Goal: Information Seeking & Learning: Learn about a topic

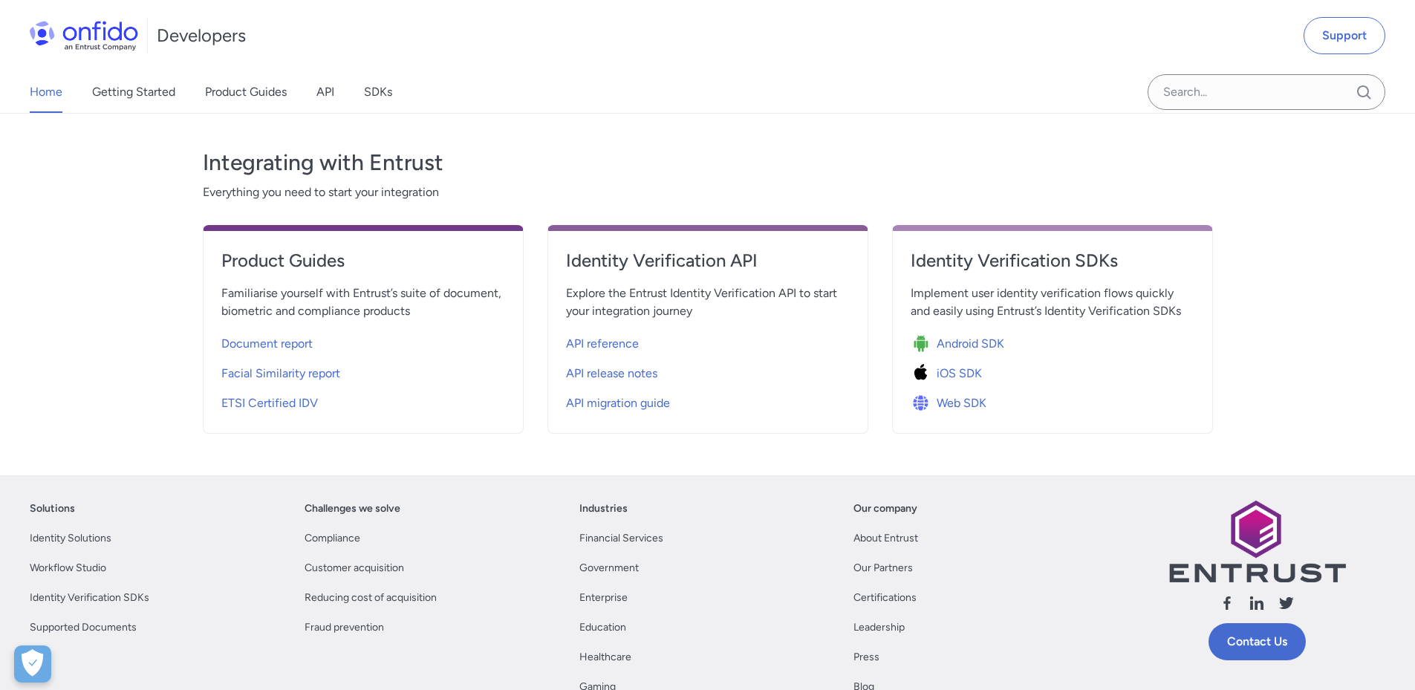
scroll to position [446, 0]
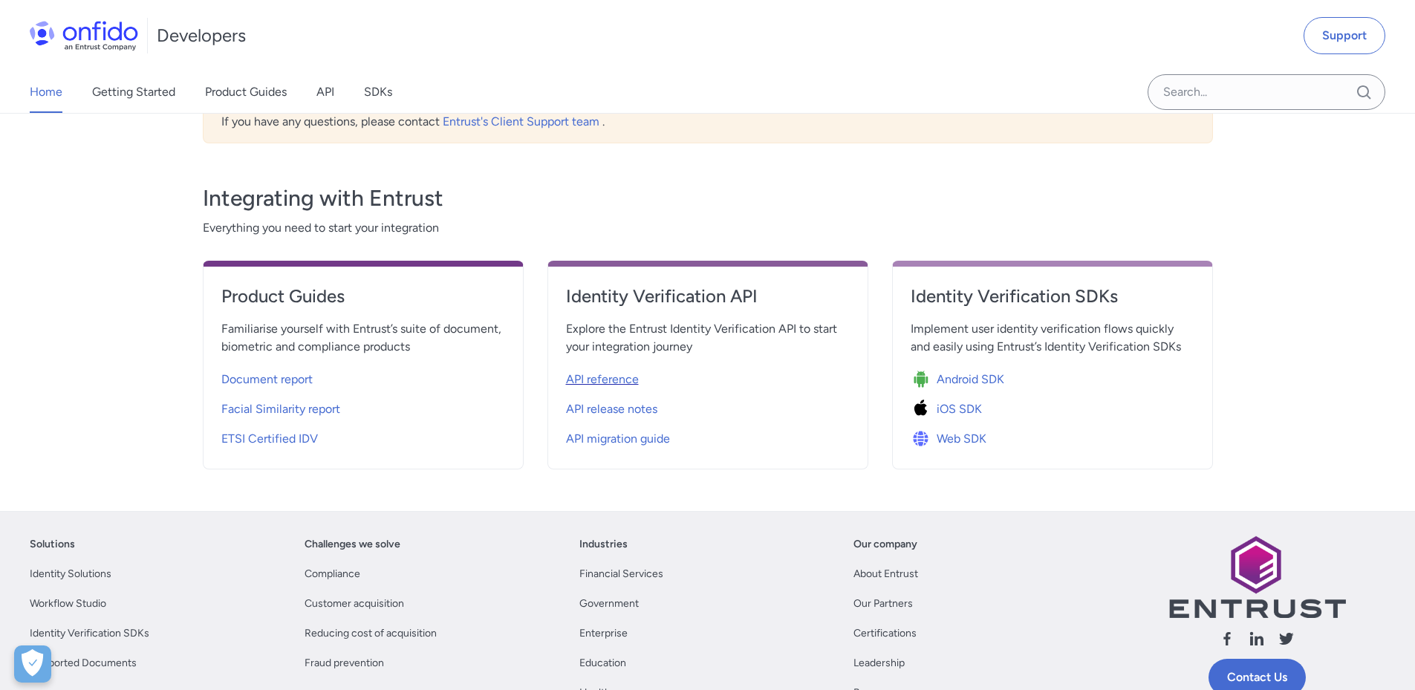
click at [596, 375] on span "API reference" at bounding box center [602, 380] width 73 height 18
select select "http"
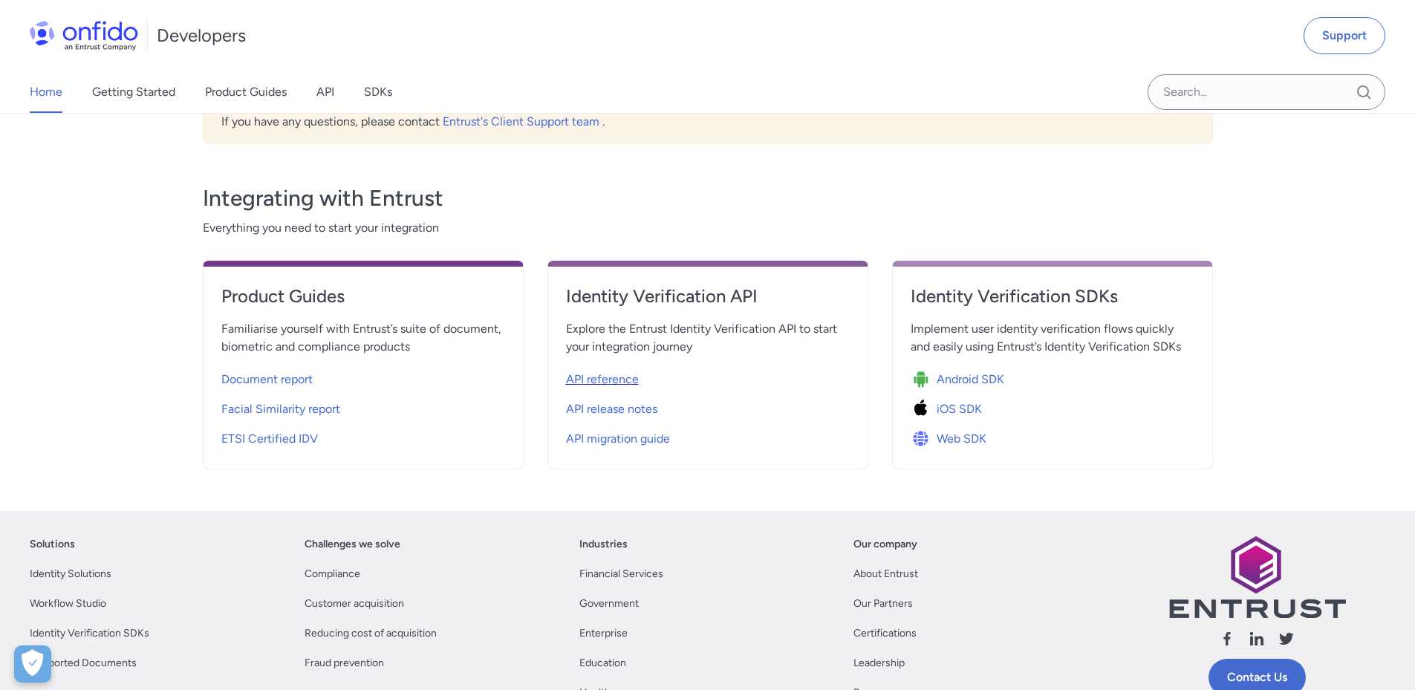
select select "http"
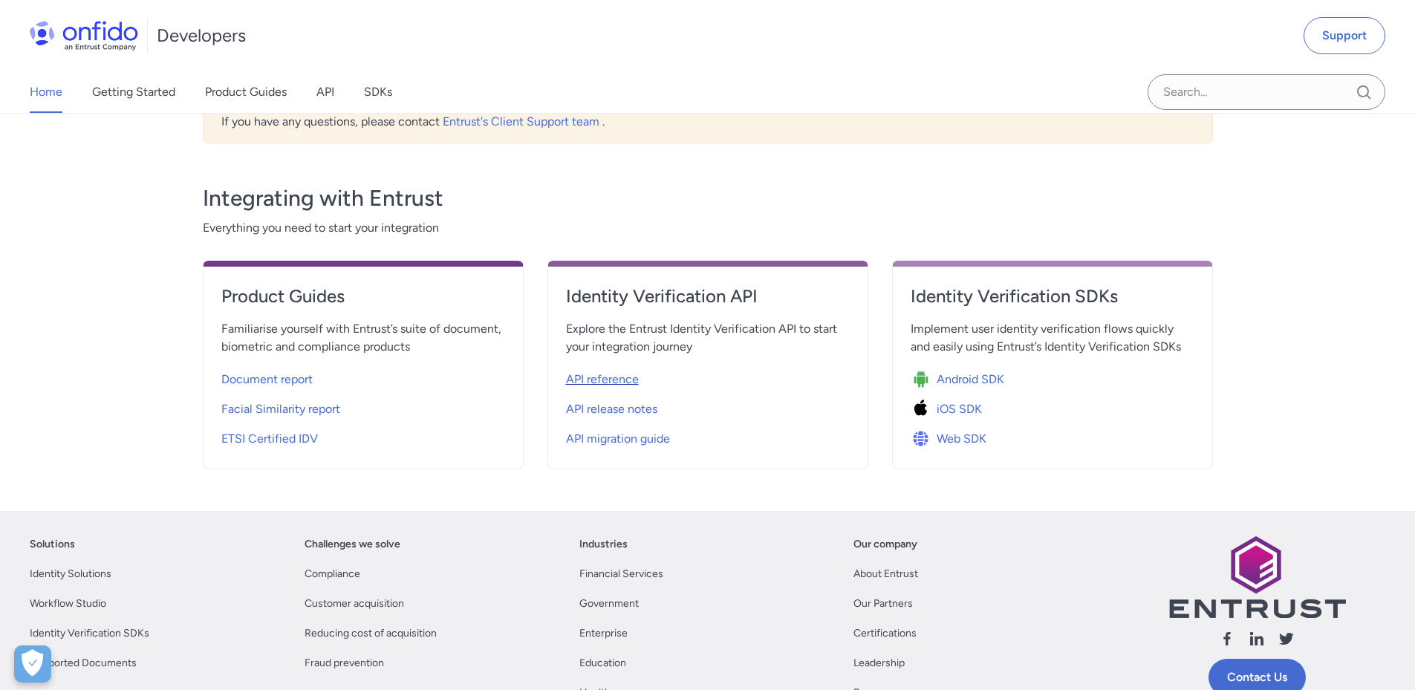
select select "http"
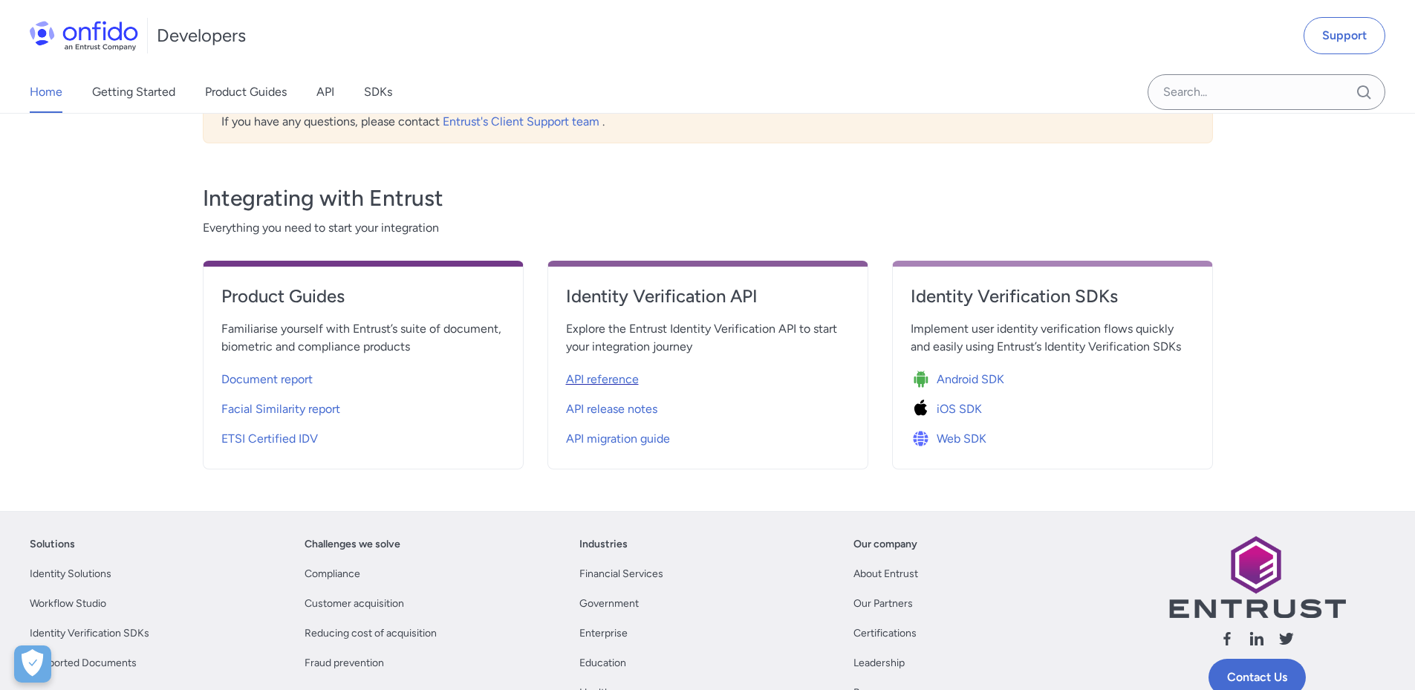
select select "http"
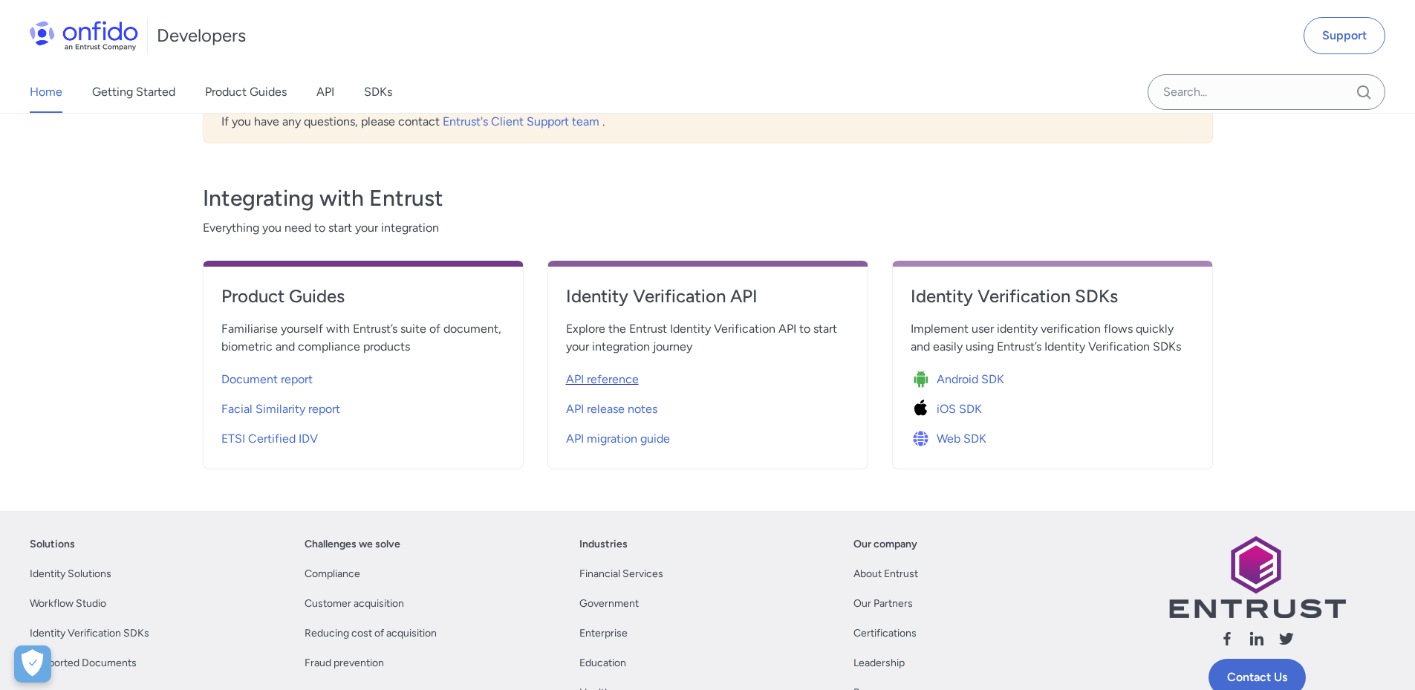
select select "http"
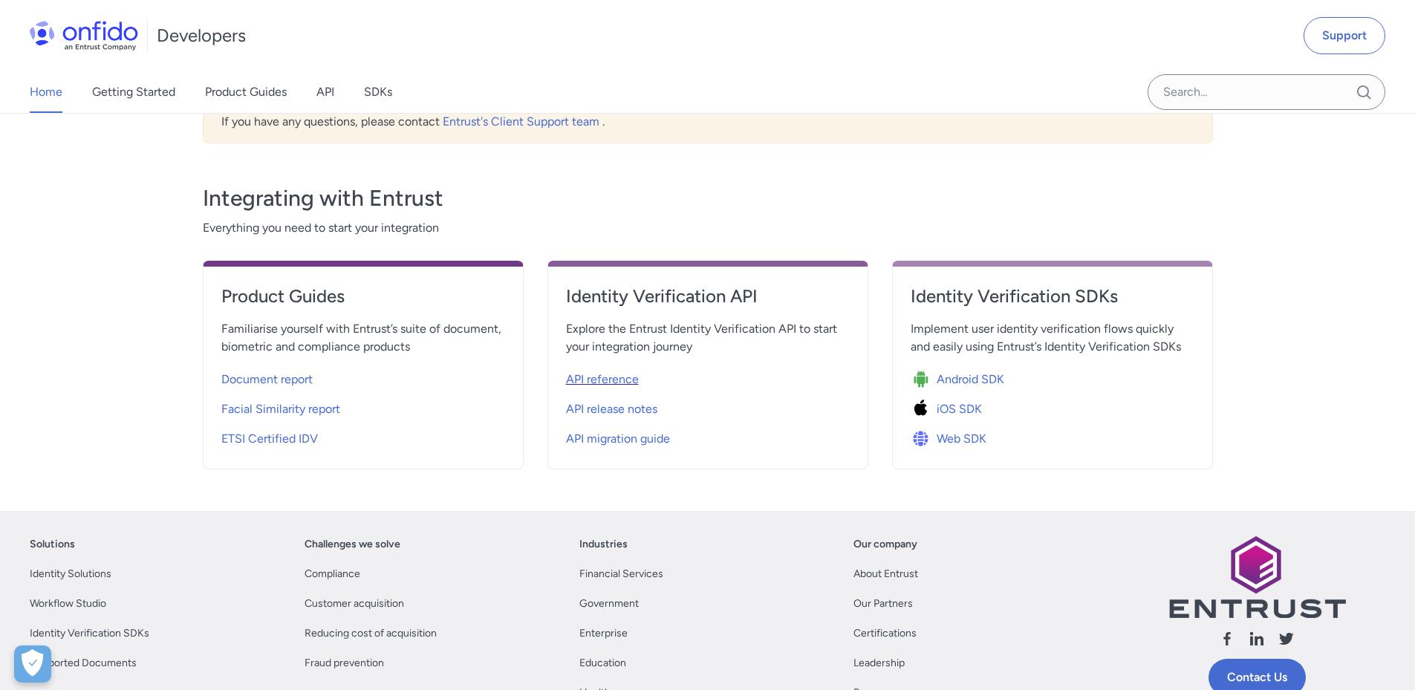
select select "http"
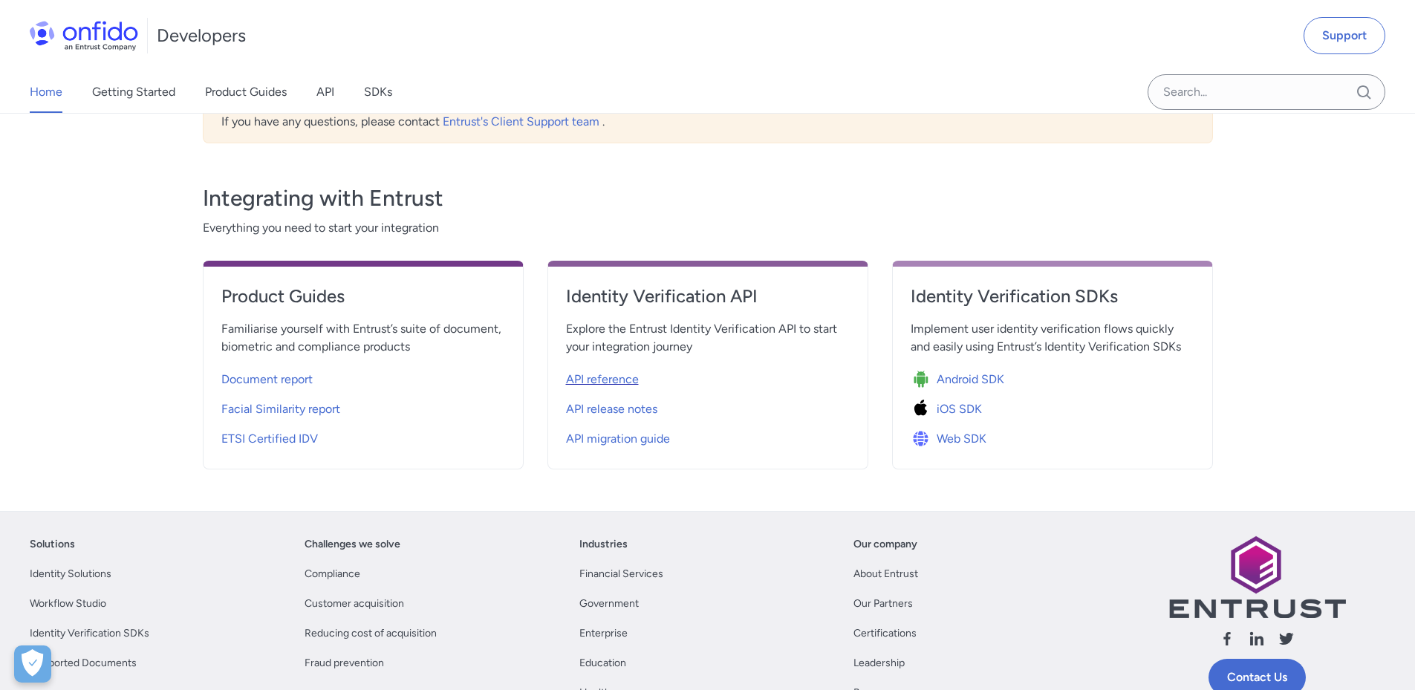
select select "http"
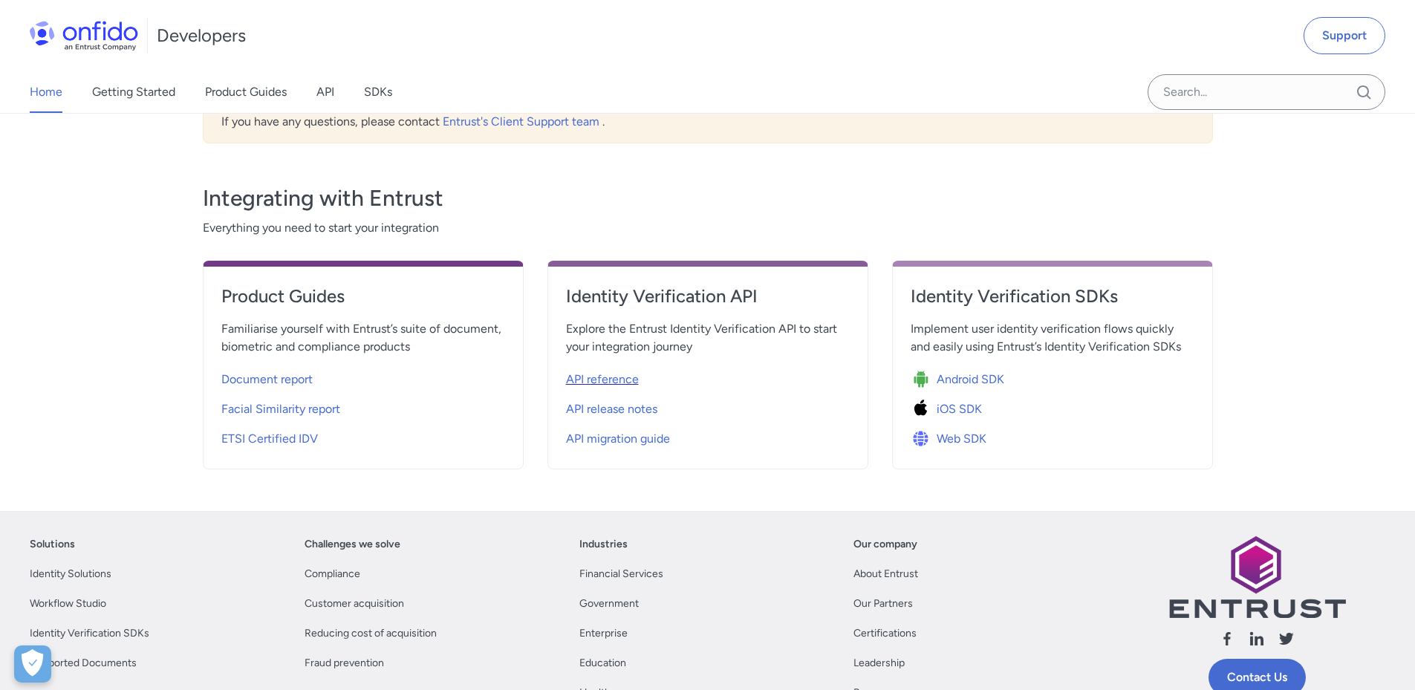
select select "http"
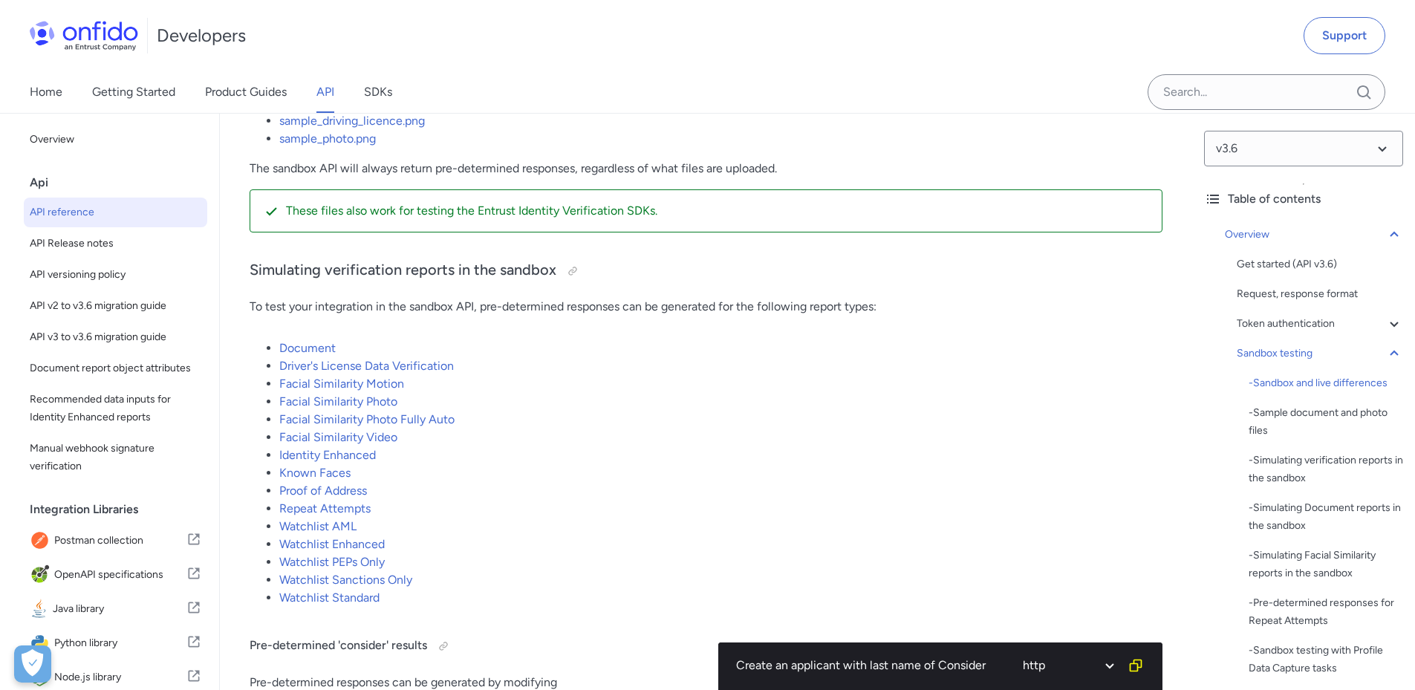
scroll to position [2823, 0]
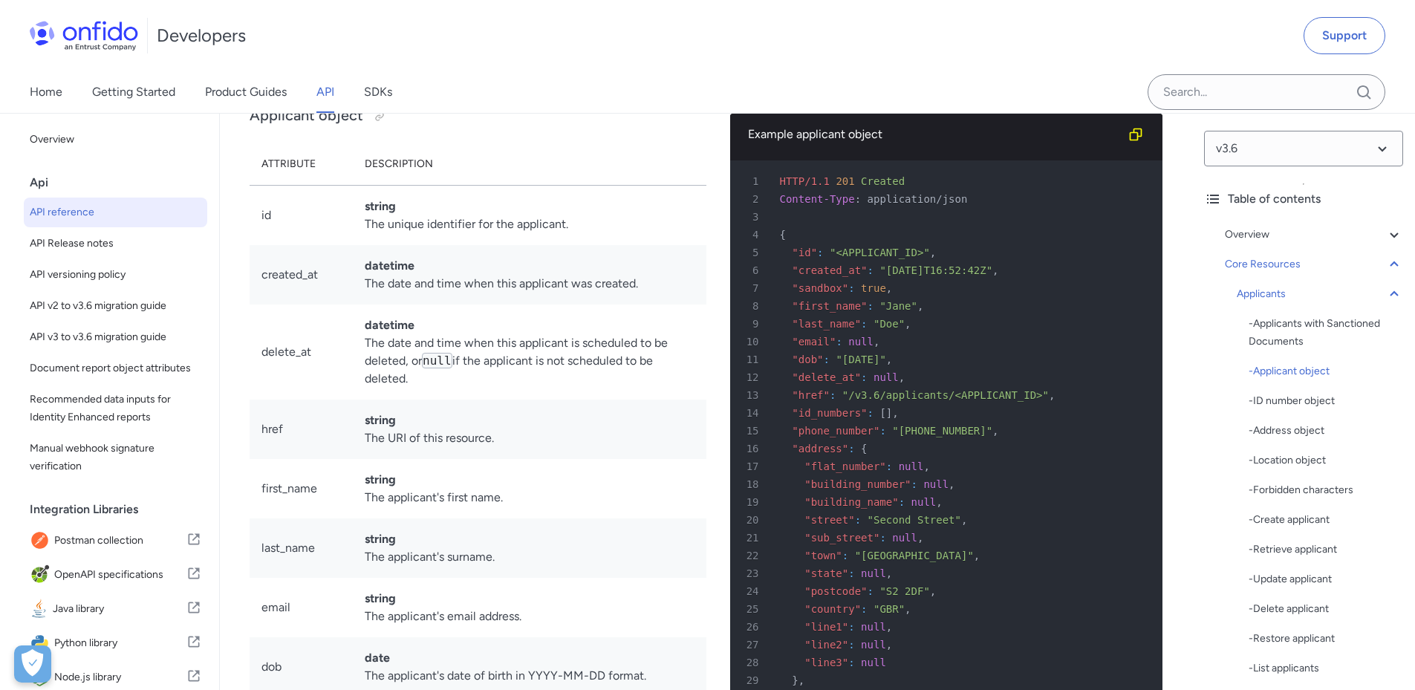
scroll to position [15082, 0]
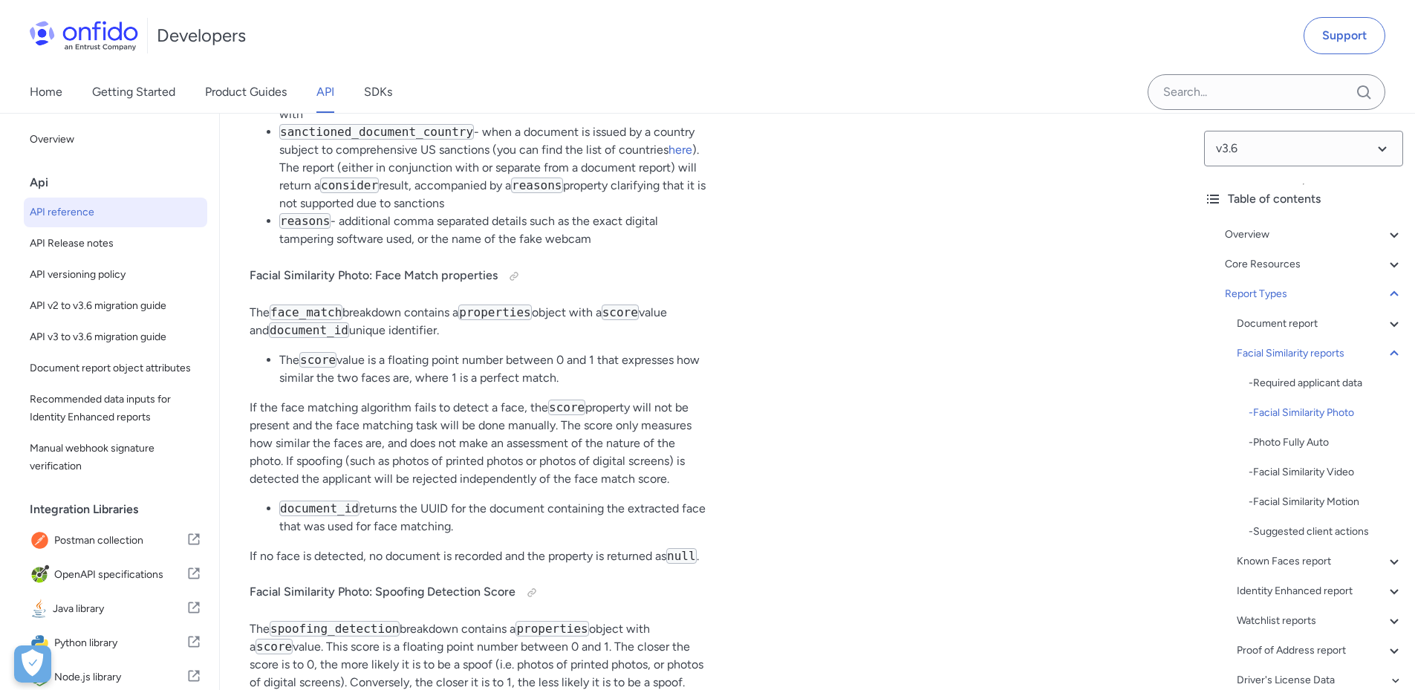
scroll to position [70076, 0]
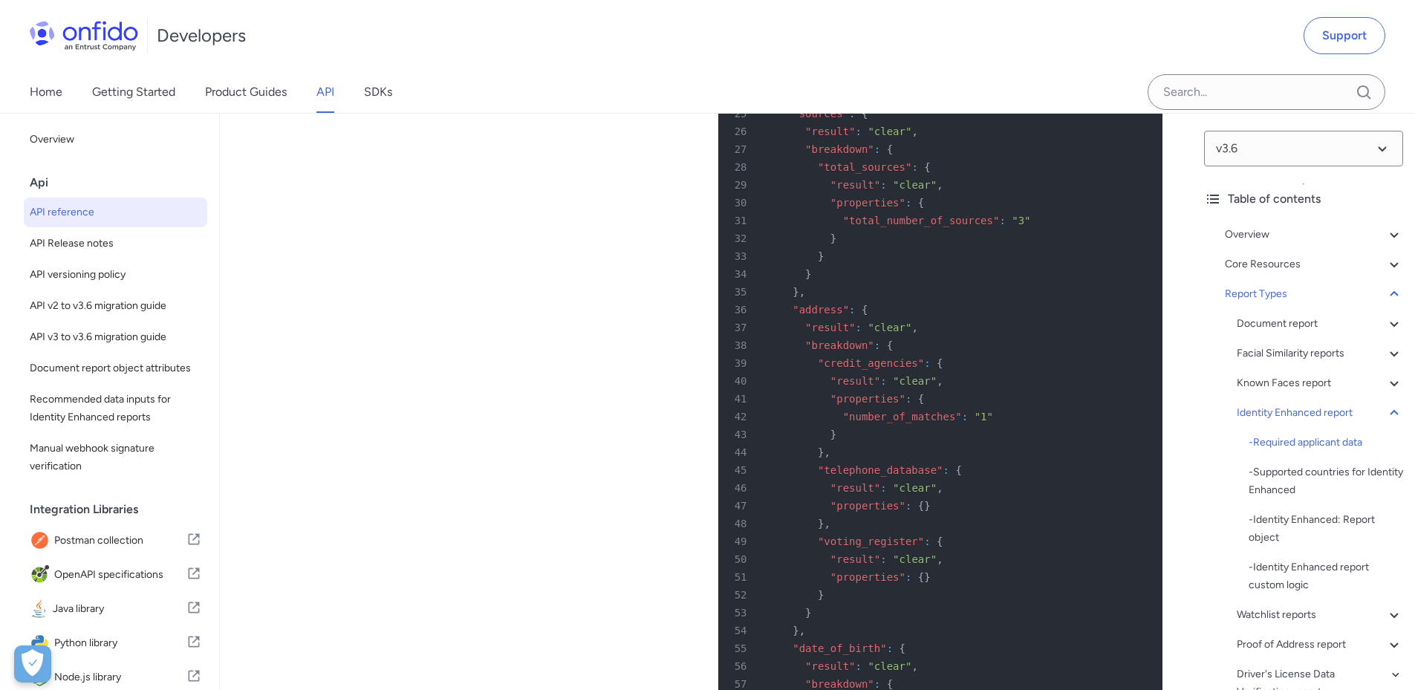
scroll to position [83867, 0]
